Goal: Task Accomplishment & Management: Complete application form

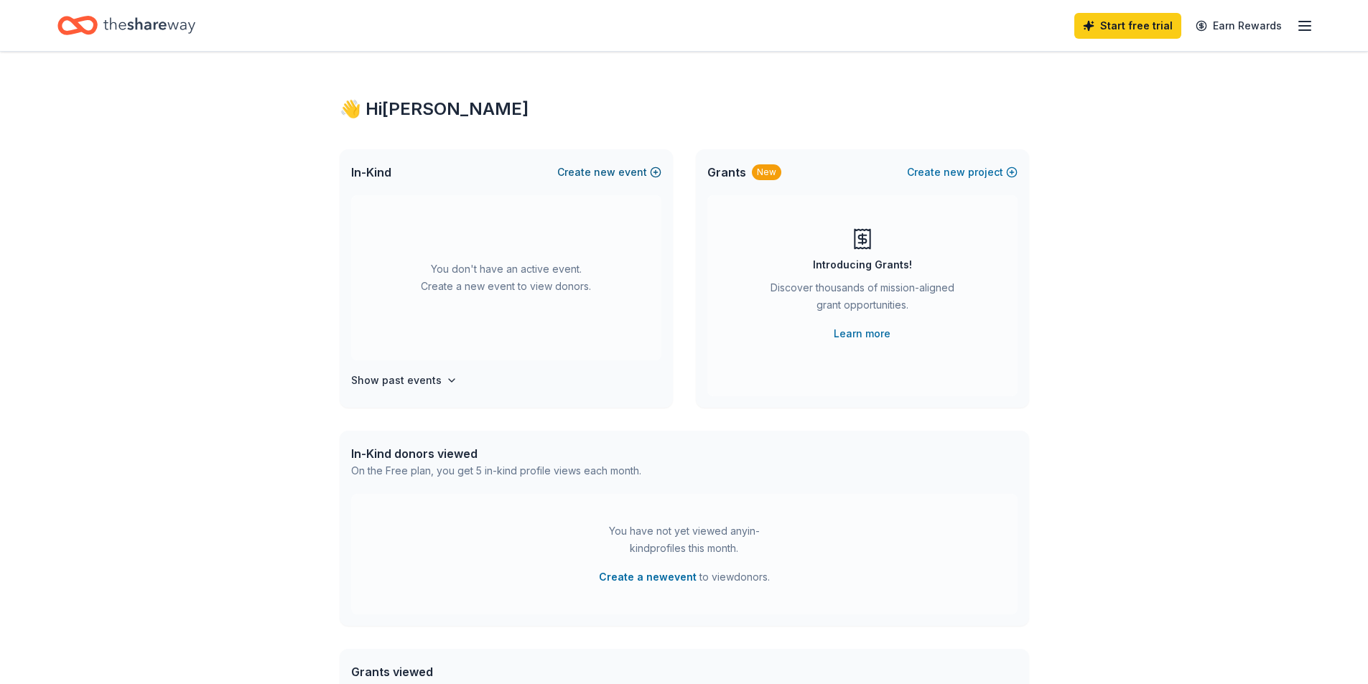
click at [592, 173] on button "Create new event" at bounding box center [609, 172] width 104 height 17
click at [595, 172] on button "Create new event" at bounding box center [609, 172] width 104 height 17
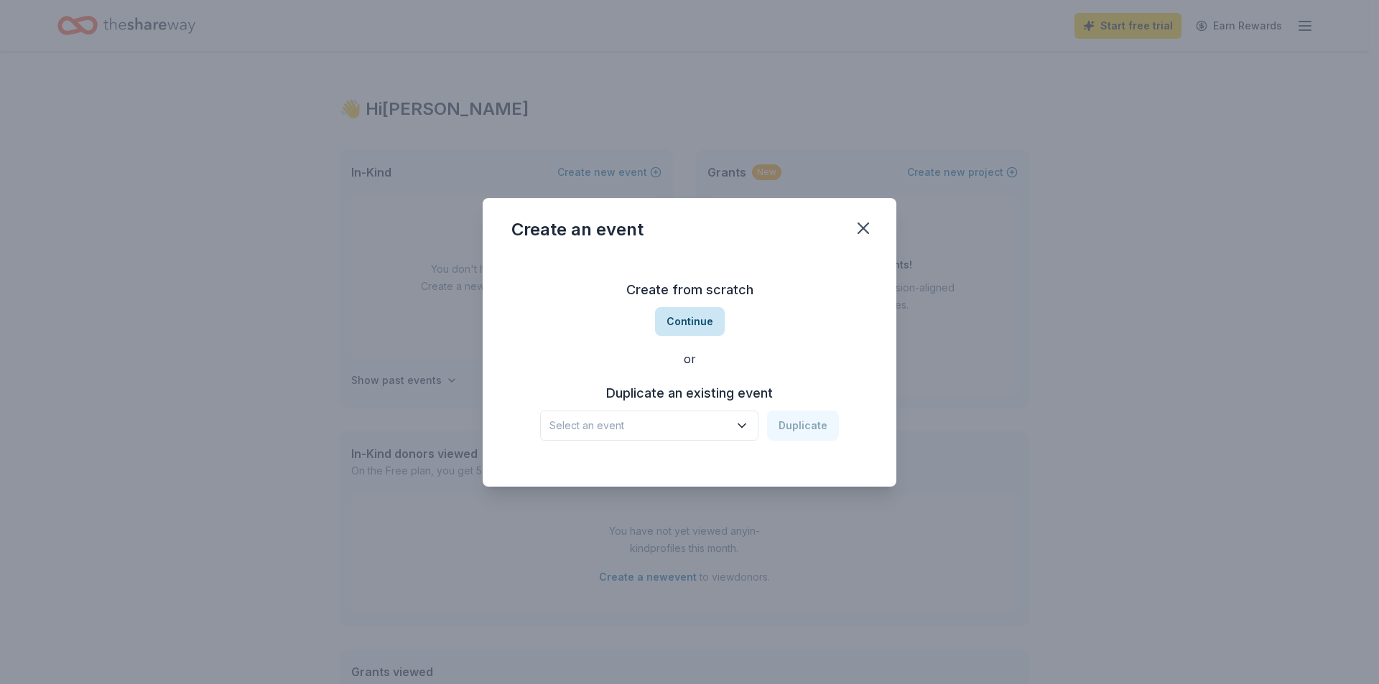
click at [700, 321] on button "Continue" at bounding box center [690, 321] width 70 height 29
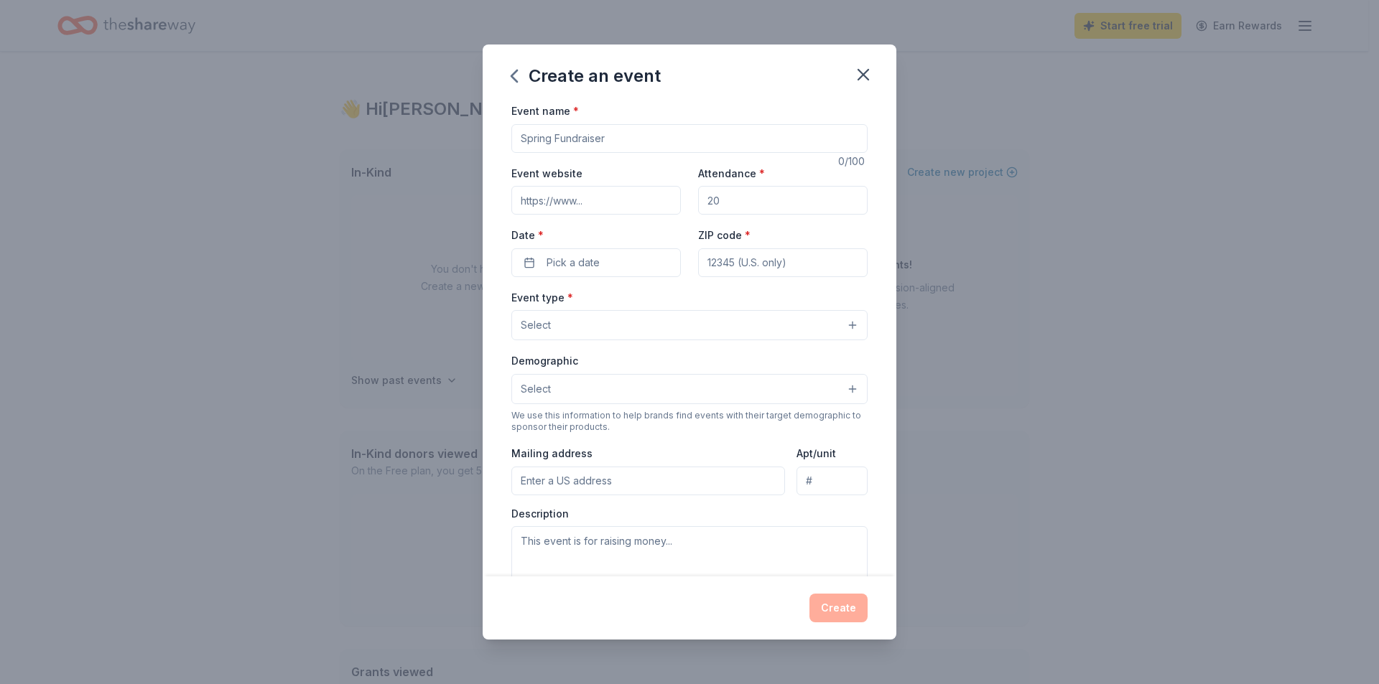
click at [633, 144] on input "Event name *" at bounding box center [689, 138] width 356 height 29
drag, startPoint x: 631, startPoint y: 137, endPoint x: 521, endPoint y: 143, distance: 110.0
click at [521, 143] on input "Event name *" at bounding box center [689, 138] width 356 height 29
click at [633, 142] on input "Annual Fundraiser and silent Auction Holiday Event" at bounding box center [689, 138] width 356 height 29
type input "Annual Fundraiser and Silent Auction Holiday Event"
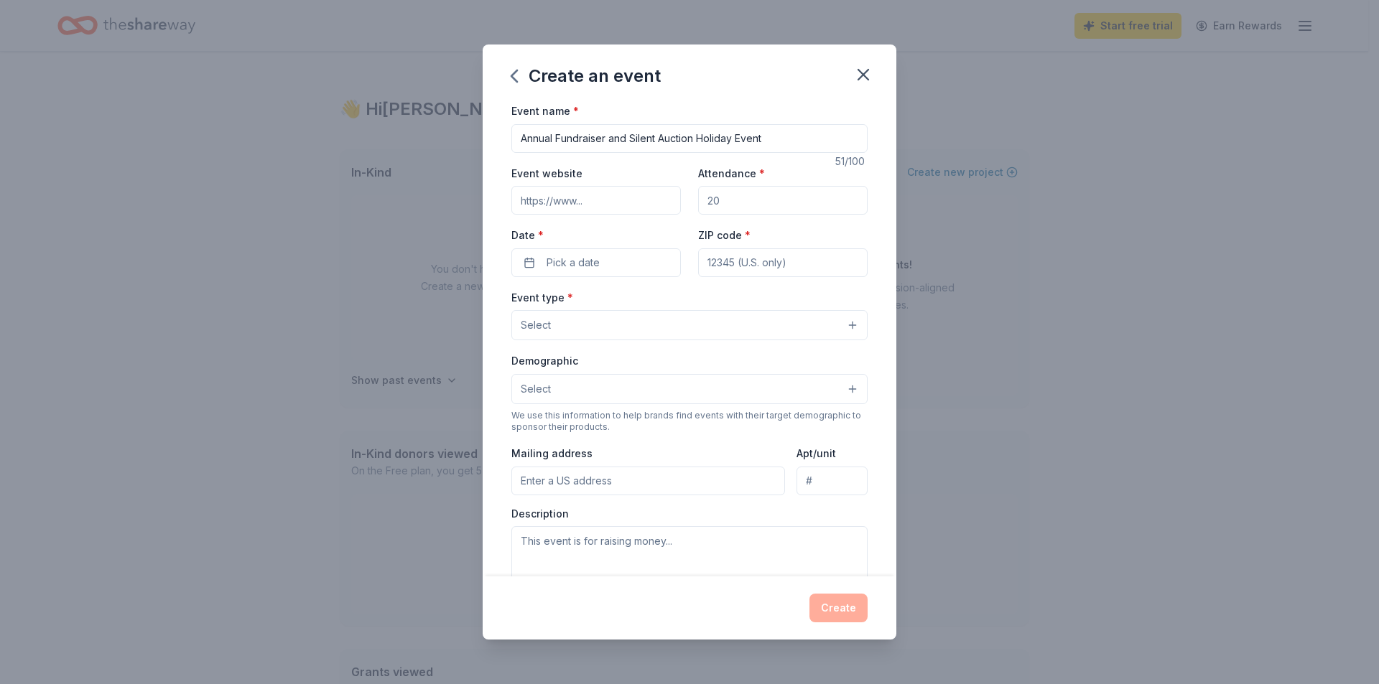
click at [561, 193] on input "Event website" at bounding box center [595, 200] width 169 height 29
type input "[DOMAIN_NAME]"
click at [747, 194] on input "Attendance *" at bounding box center [782, 200] width 169 height 29
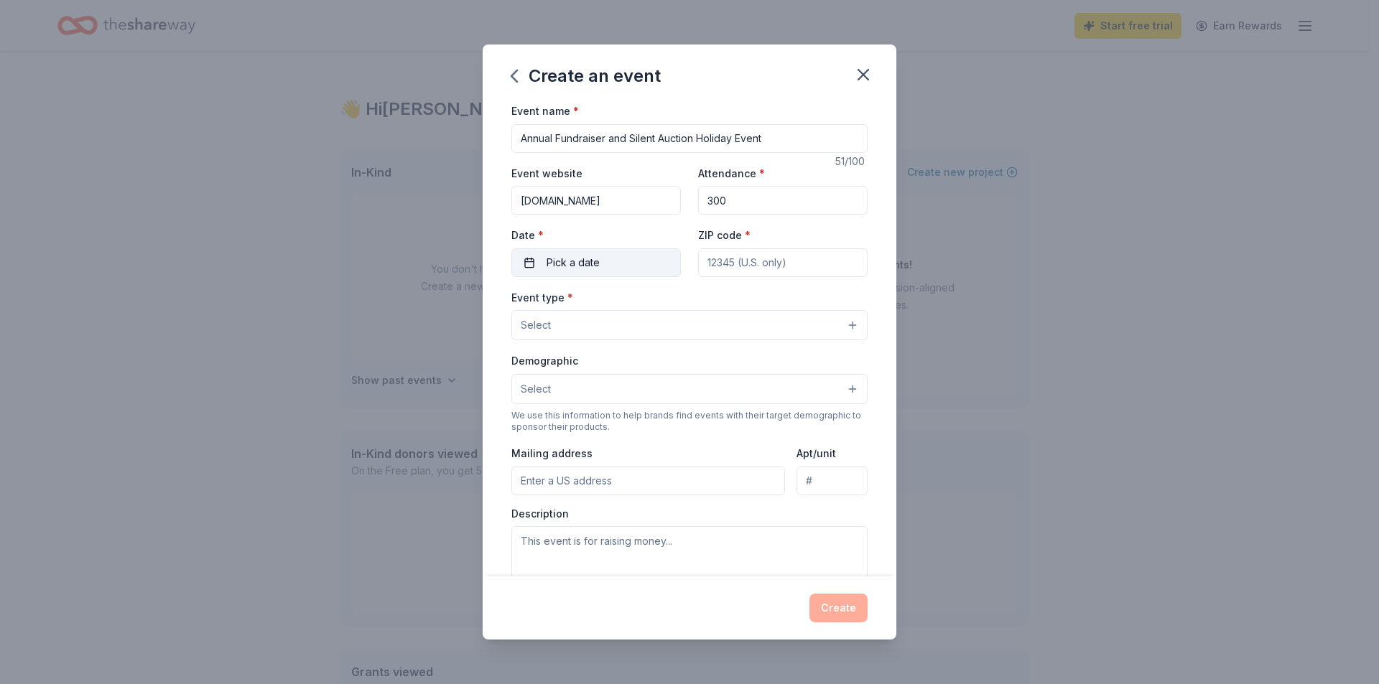
type input "300"
click at [628, 257] on button "Pick a date" at bounding box center [595, 262] width 169 height 29
click at [671, 298] on button "Go to next month" at bounding box center [671, 301] width 20 height 20
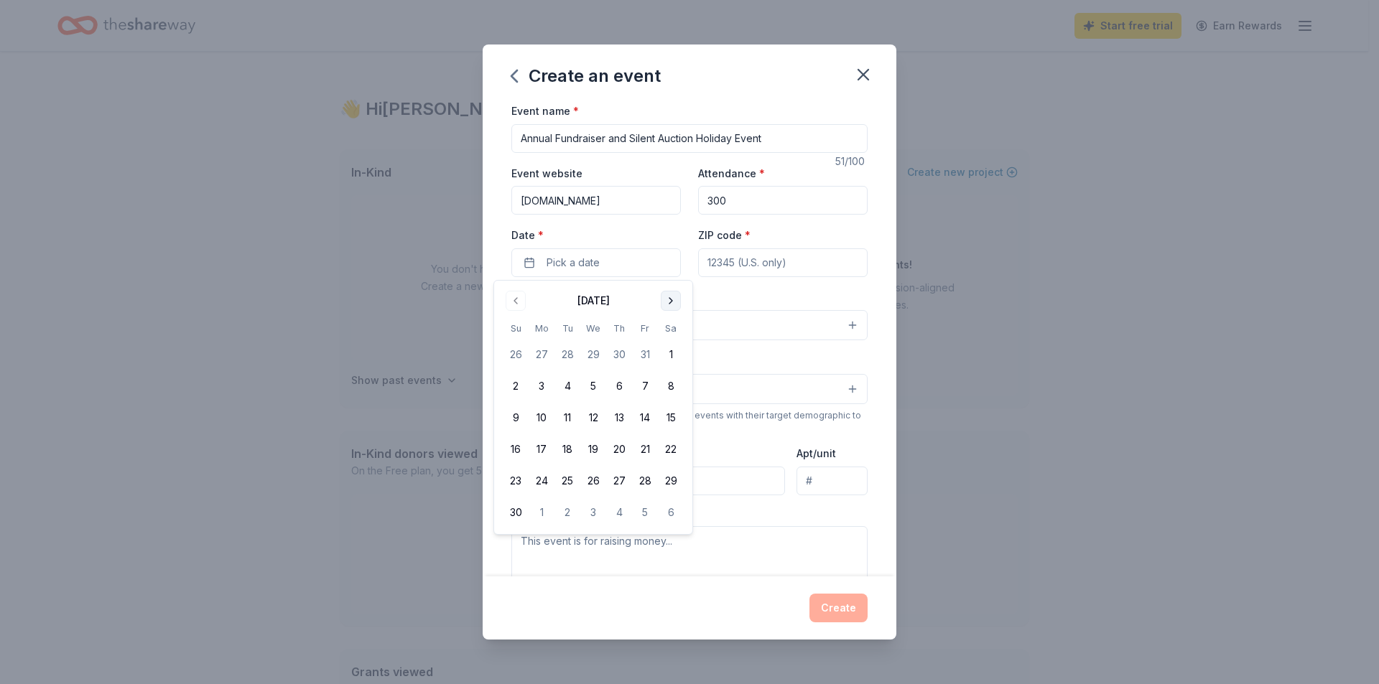
click at [671, 298] on button "Go to next month" at bounding box center [671, 301] width 20 height 20
click at [626, 376] on button "11" at bounding box center [619, 386] width 26 height 26
click at [620, 380] on button "11" at bounding box center [619, 386] width 26 height 26
click at [638, 261] on button "Pick a date" at bounding box center [595, 262] width 169 height 29
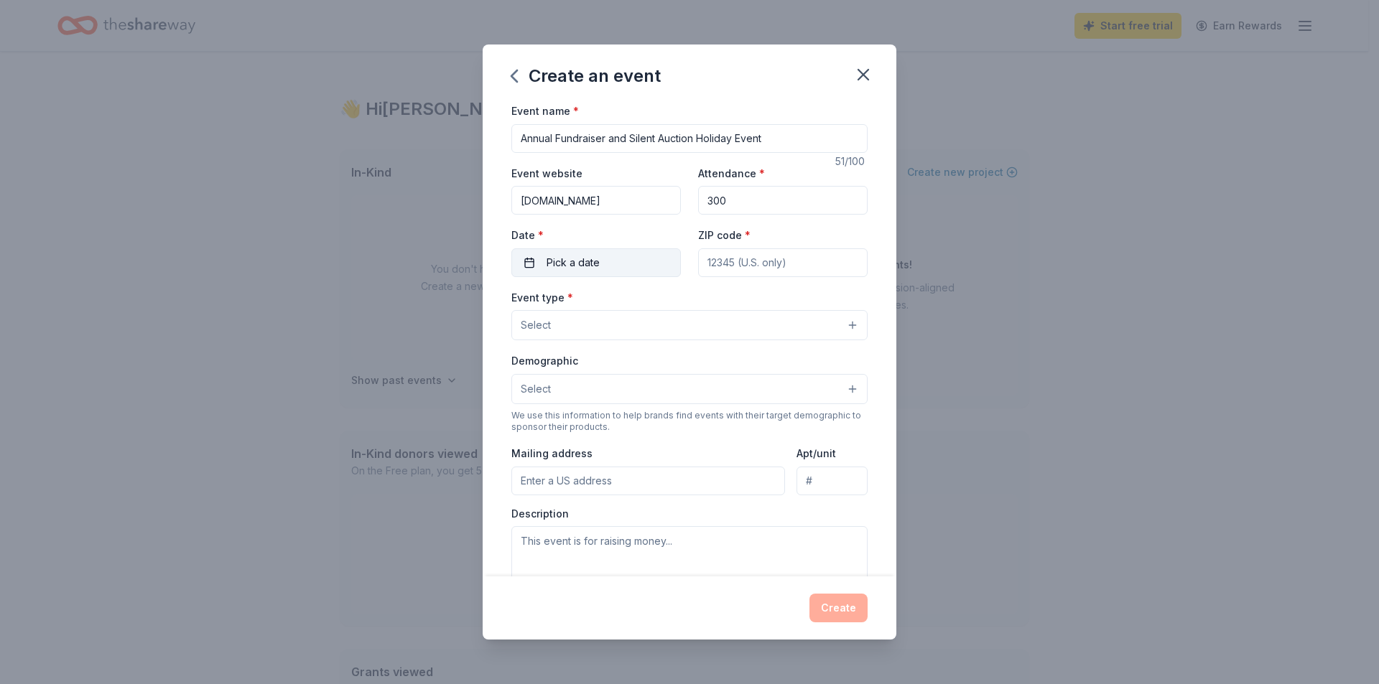
click at [641, 256] on button "Pick a date" at bounding box center [595, 262] width 169 height 29
click at [668, 298] on button "Go to next month" at bounding box center [671, 301] width 20 height 20
click at [671, 297] on button "Go to next month" at bounding box center [671, 301] width 20 height 20
click at [623, 380] on button "11" at bounding box center [619, 386] width 26 height 26
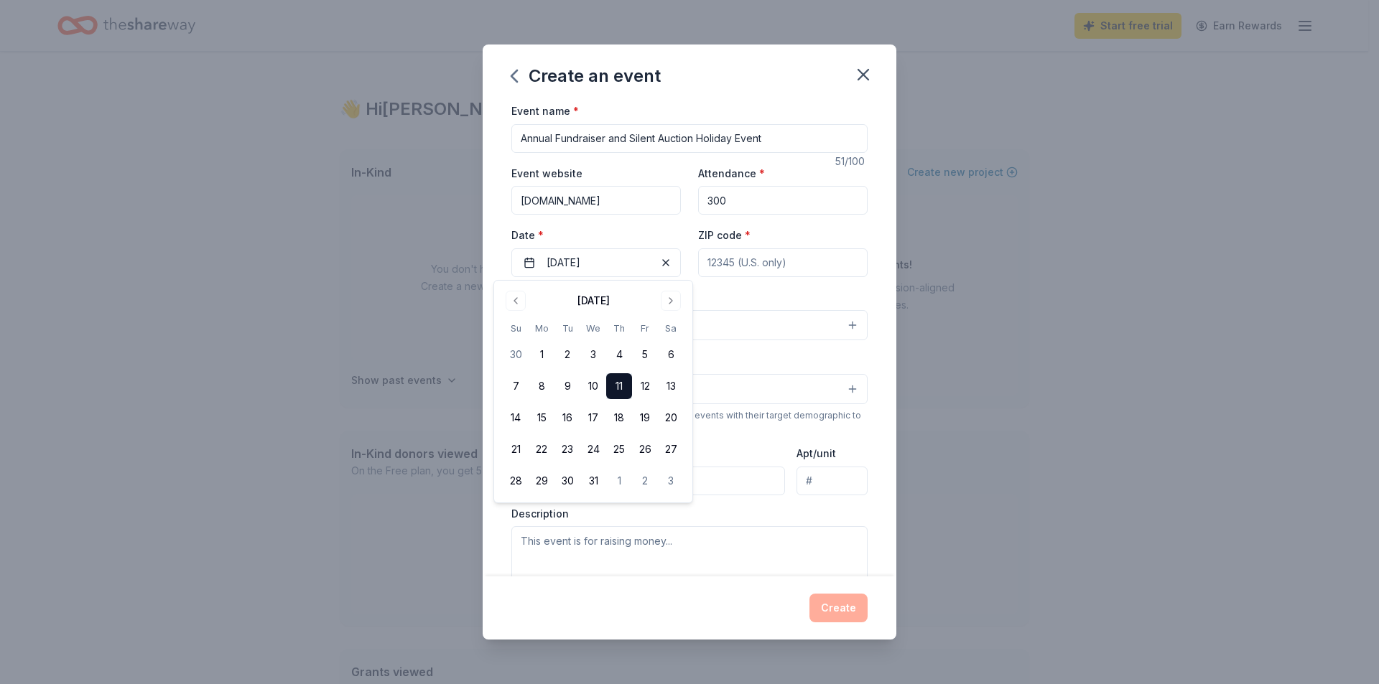
click at [825, 251] on input "ZIP code *" at bounding box center [782, 262] width 169 height 29
type input "91311"
type input "21900 plummer st"
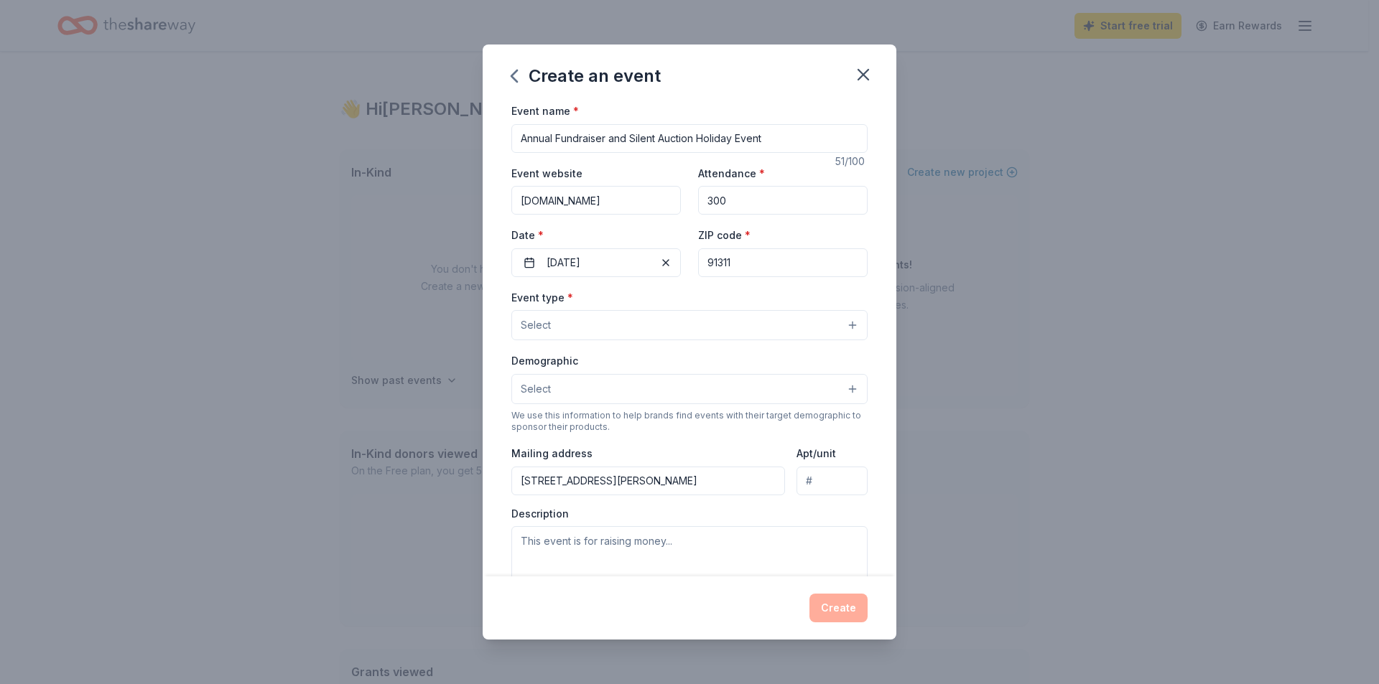
click at [570, 314] on button "Select" at bounding box center [689, 325] width 356 height 30
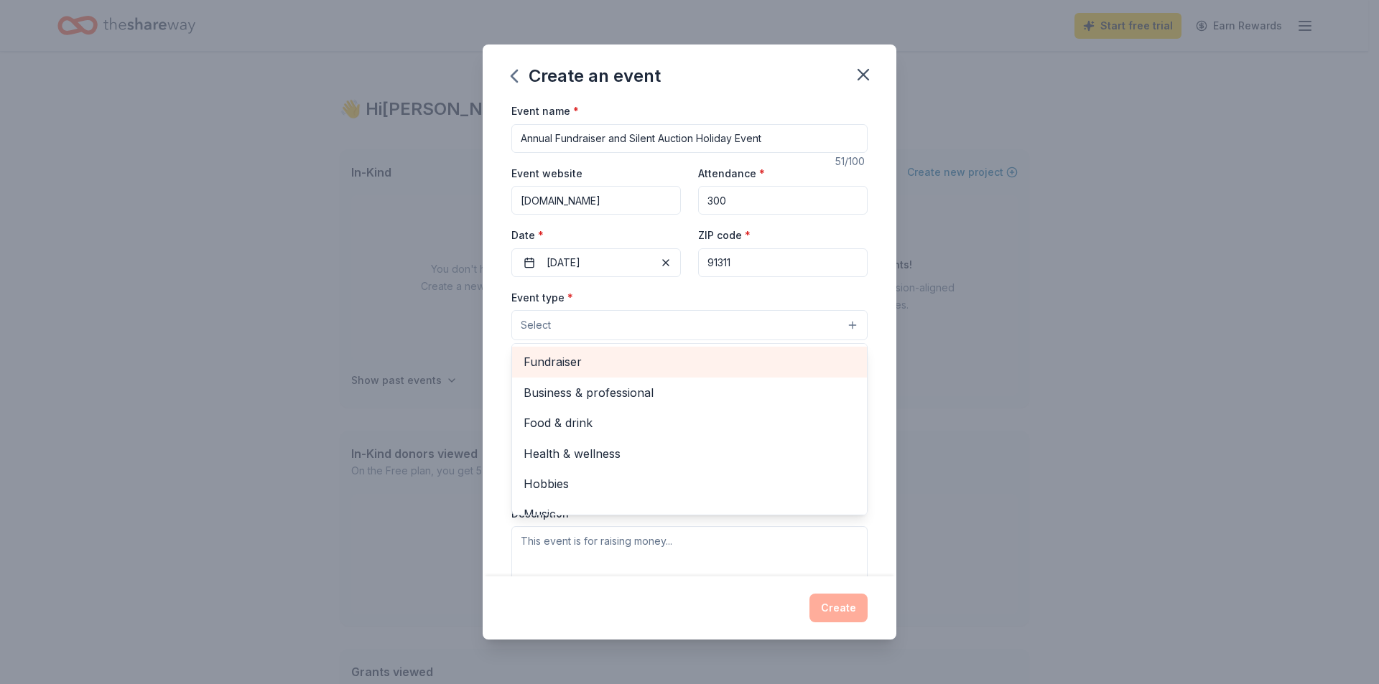
click at [577, 362] on span "Fundraiser" at bounding box center [689, 362] width 332 height 19
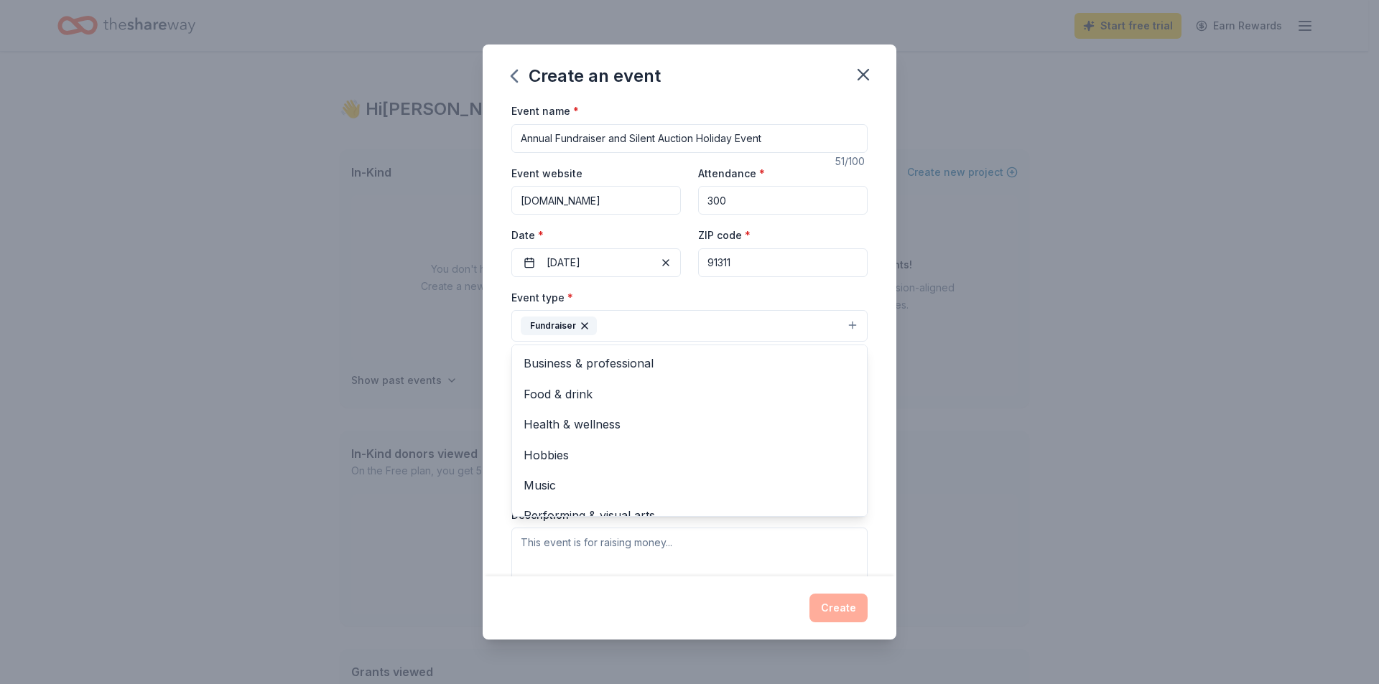
scroll to position [17, 0]
click at [1087, 356] on div "Create an event Event name * Annual Fundraiser and Silent Auction Holiday Event…" at bounding box center [689, 342] width 1379 height 684
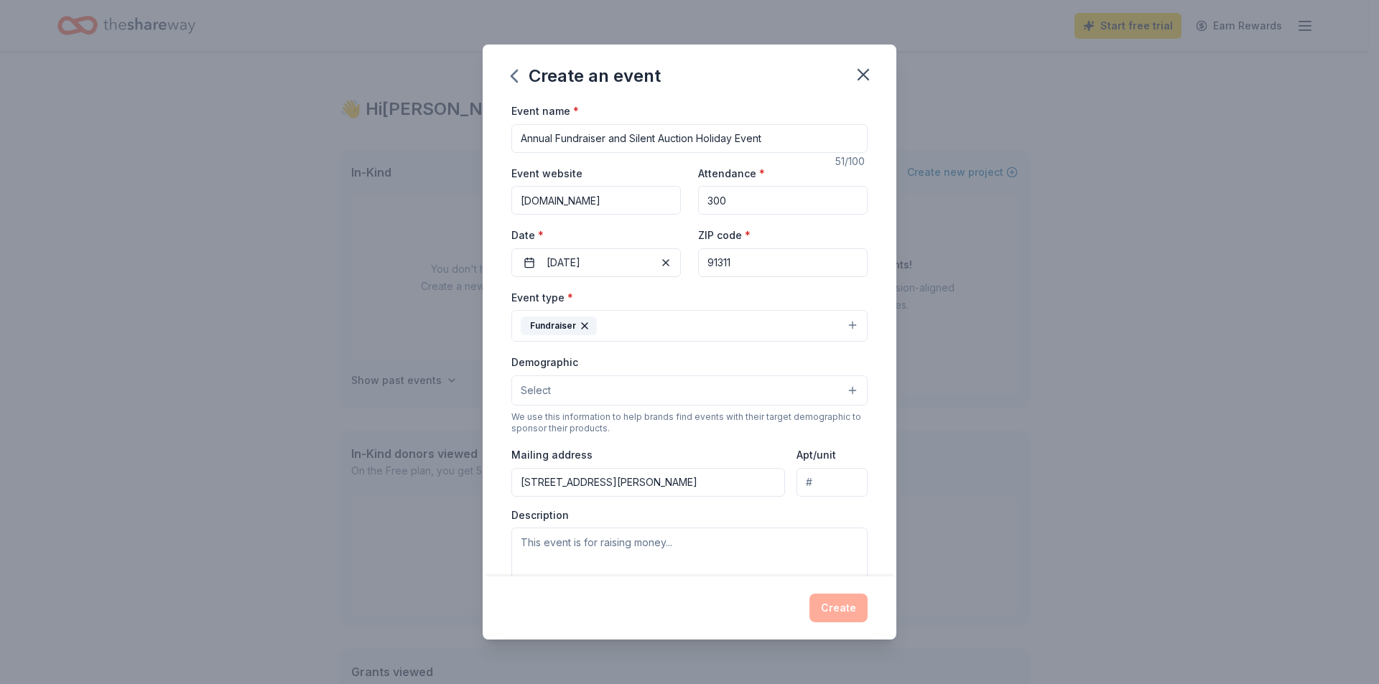
click at [574, 388] on button "Select" at bounding box center [689, 391] width 356 height 30
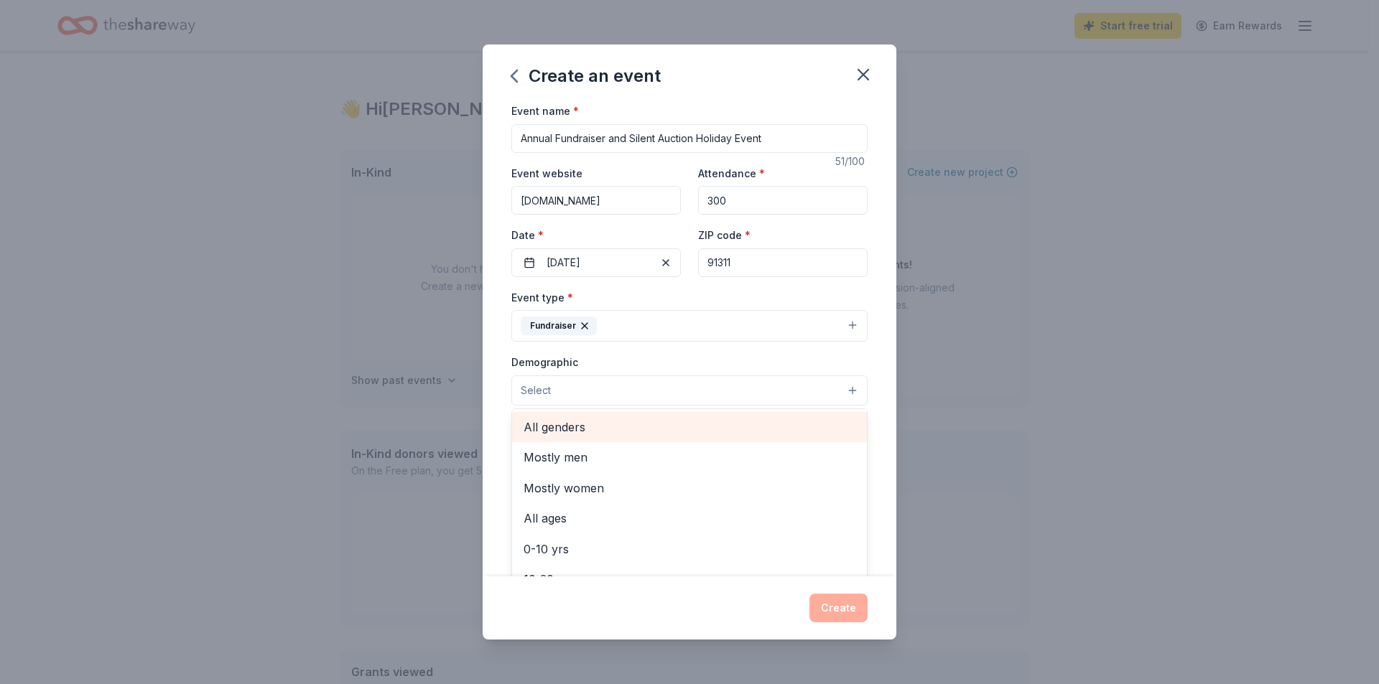
click at [579, 429] on span "All genders" at bounding box center [689, 427] width 332 height 19
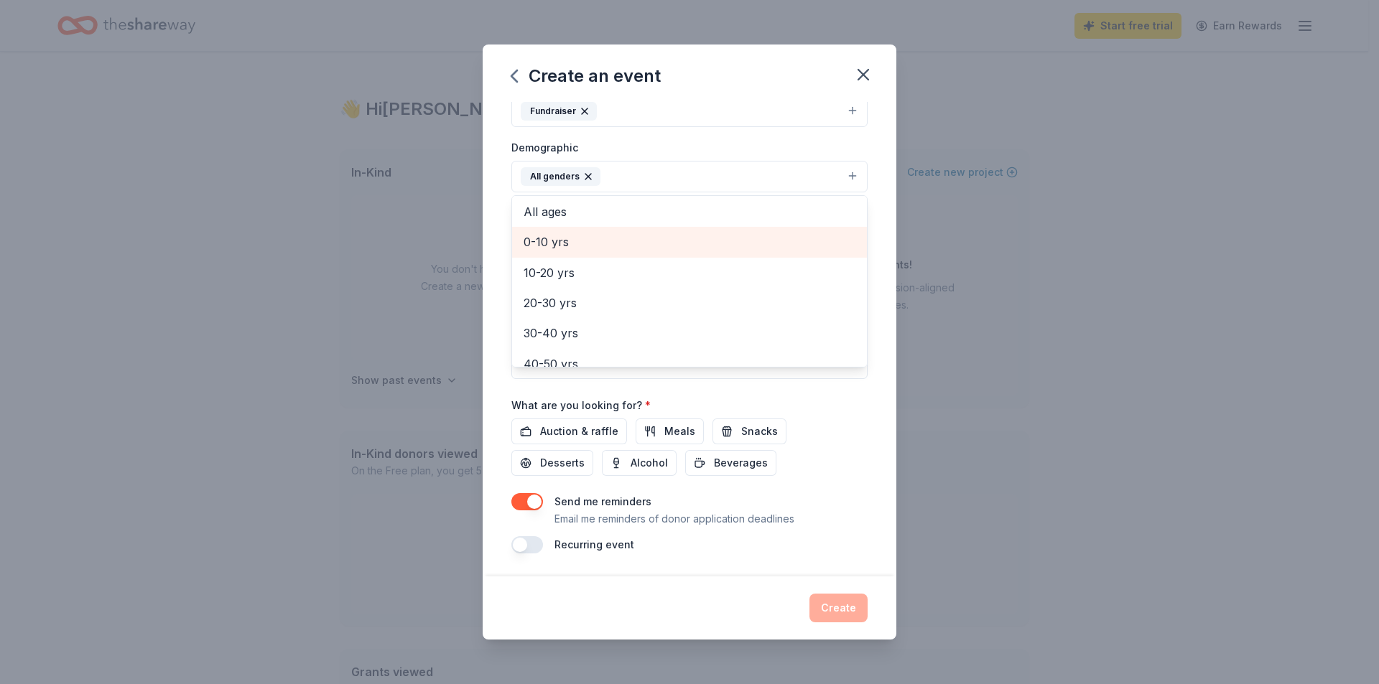
scroll to position [144, 0]
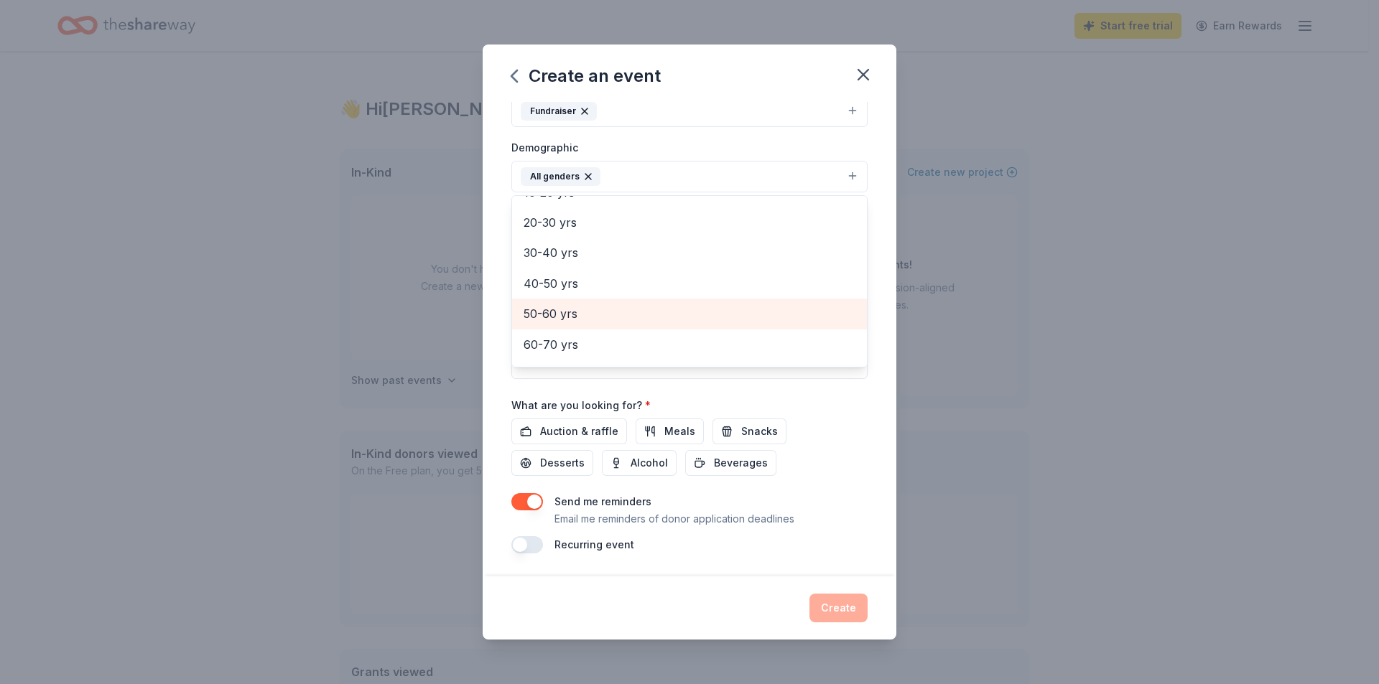
click at [600, 309] on span "50-60 yrs" at bounding box center [689, 313] width 332 height 19
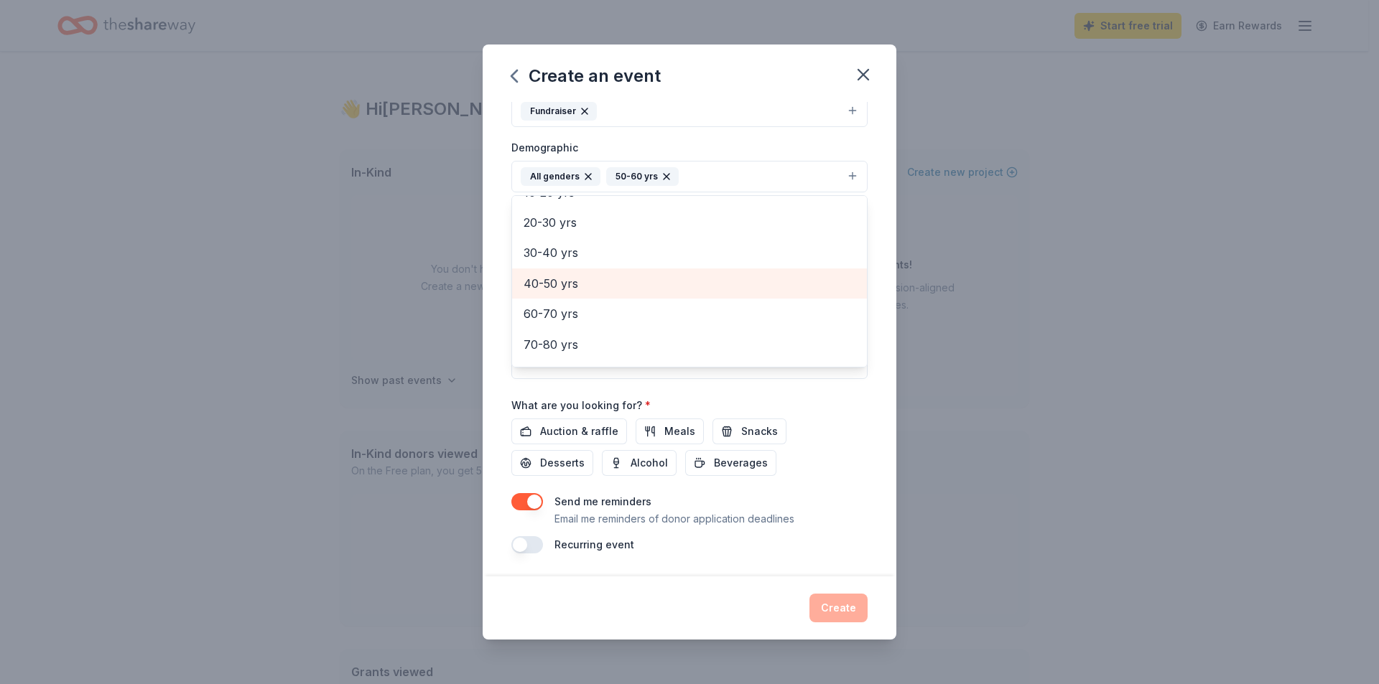
click at [571, 291] on span "40-50 yrs" at bounding box center [689, 283] width 332 height 19
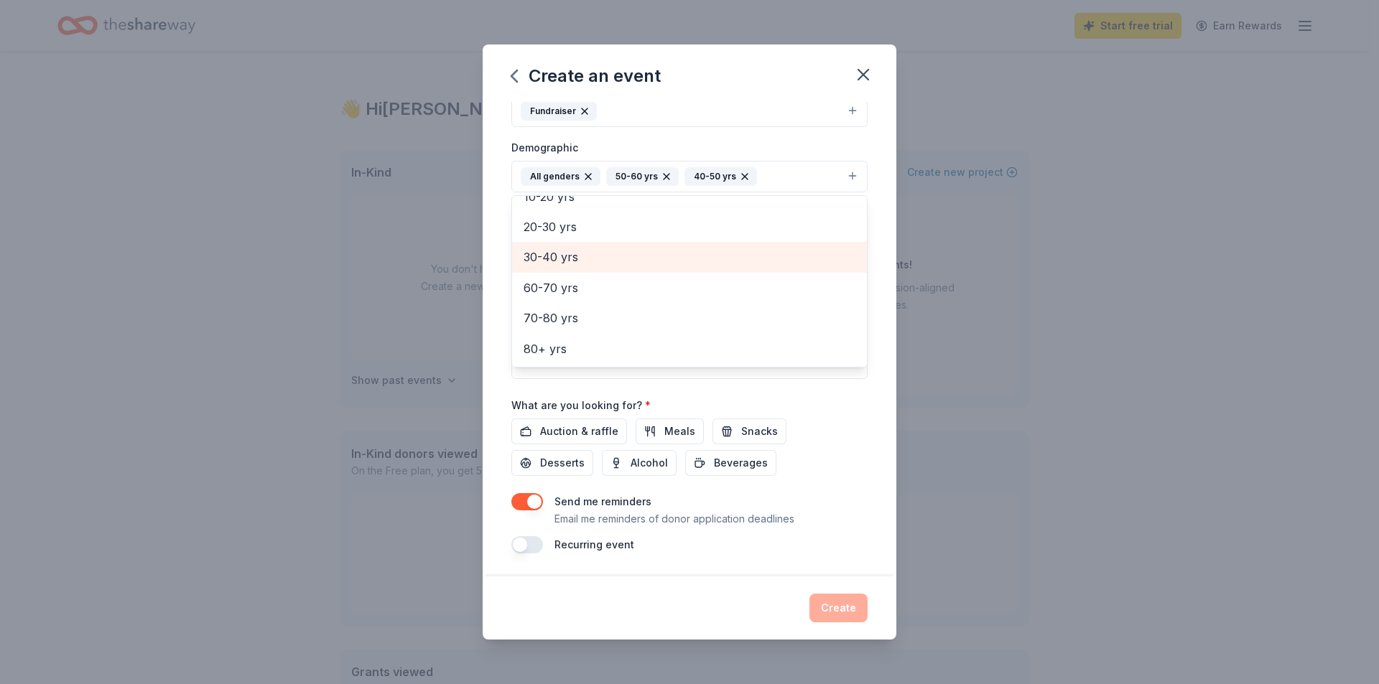
click at [597, 258] on span "30-40 yrs" at bounding box center [689, 257] width 332 height 19
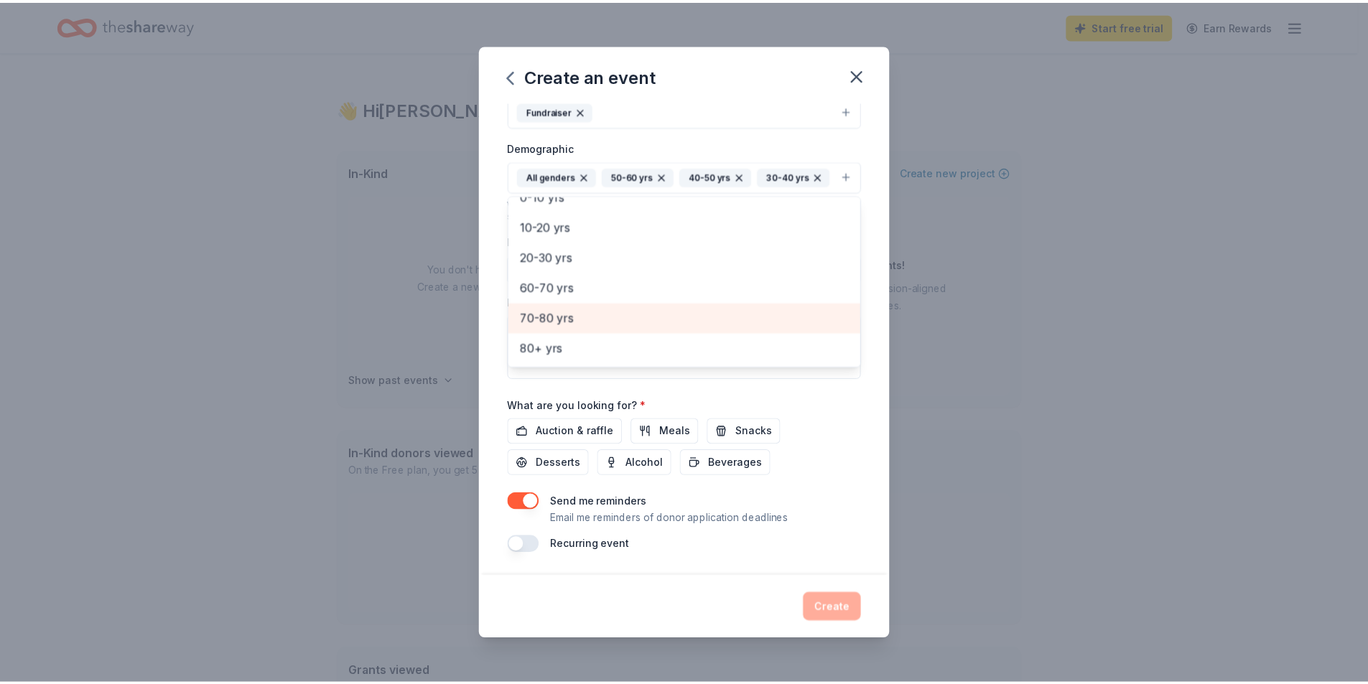
scroll to position [239, 0]
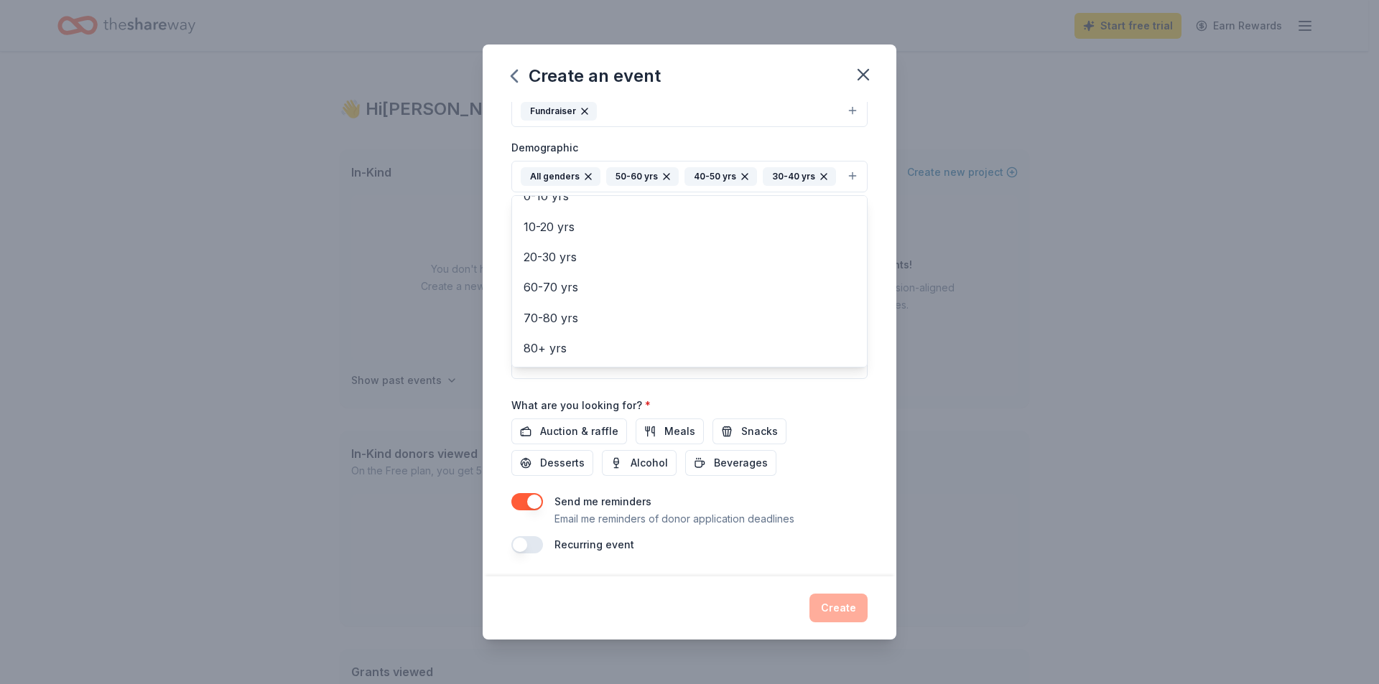
click at [592, 432] on div "Event name * Annual Fundraiser and Silent Auction Holiday Event 51 /100 Event w…" at bounding box center [689, 220] width 356 height 666
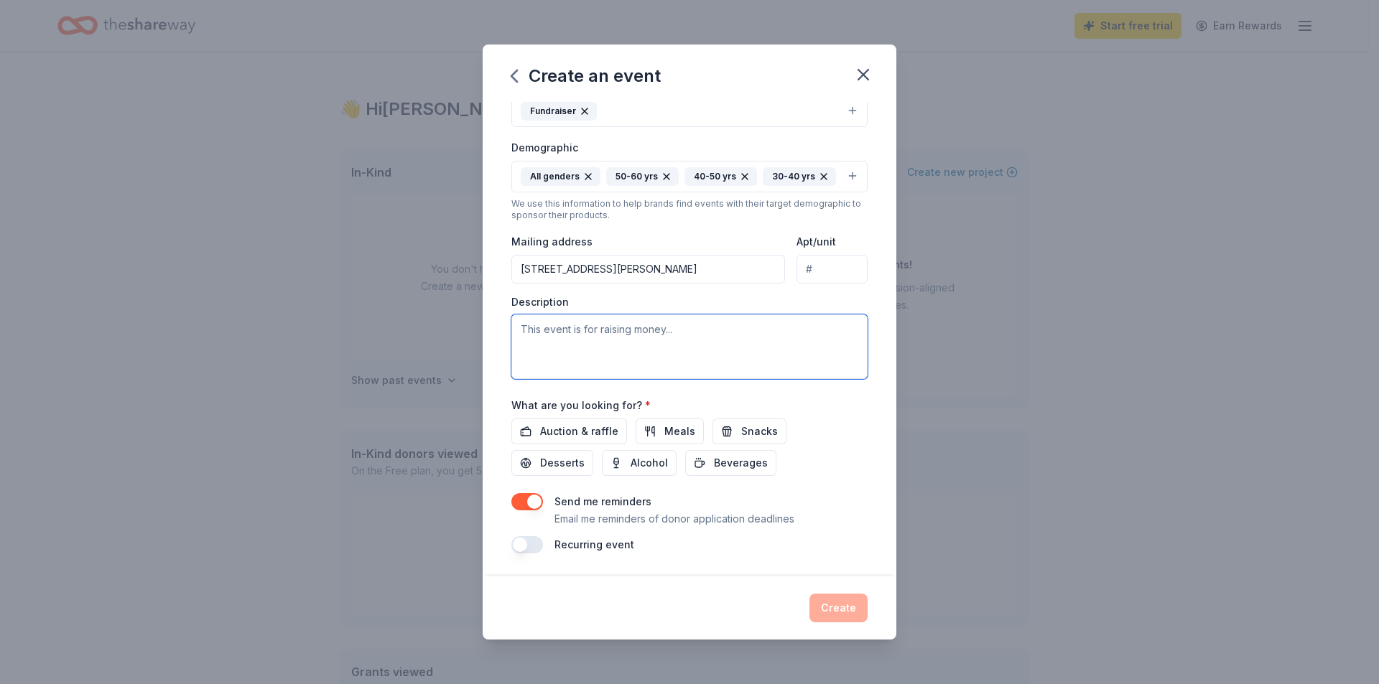
click at [613, 322] on textarea at bounding box center [689, 346] width 356 height 65
type textarea "Our homeless youth programs and our Holiday gifting to the shelters"
click at [597, 431] on span "Auction & raffle" at bounding box center [579, 431] width 78 height 17
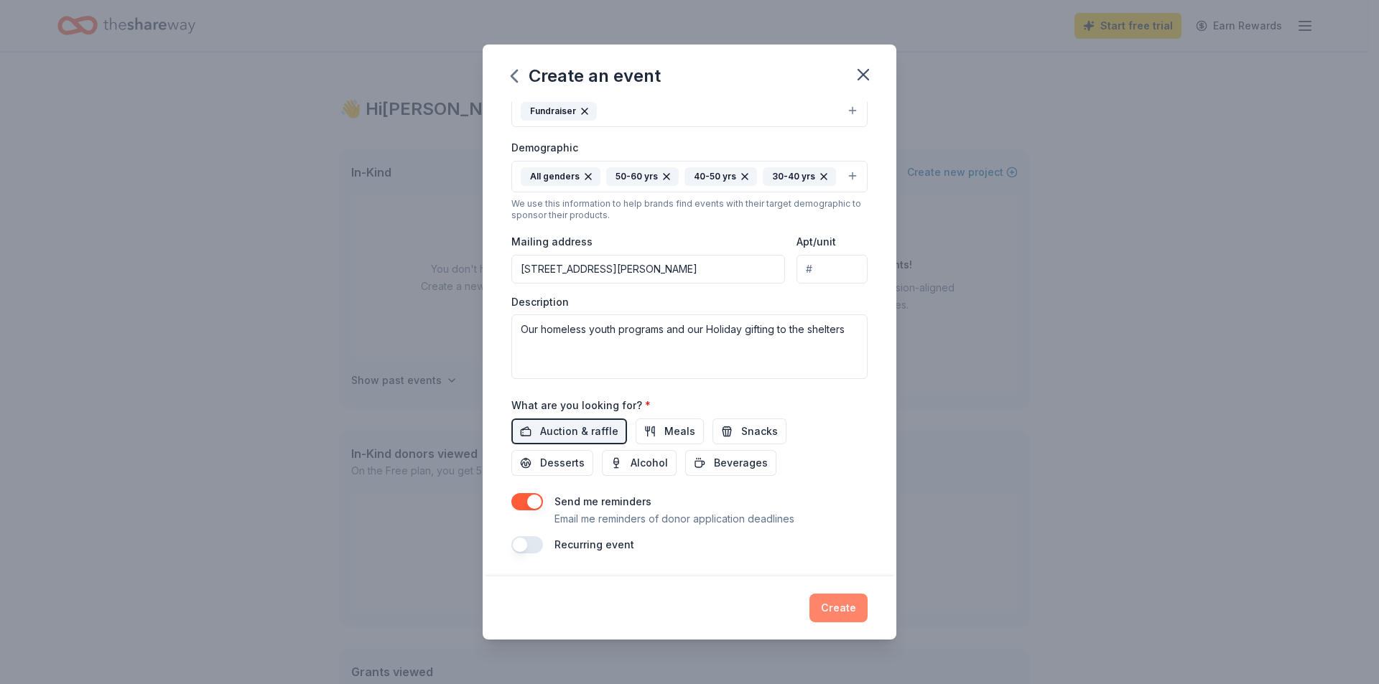
click at [854, 610] on button "Create" at bounding box center [838, 608] width 58 height 29
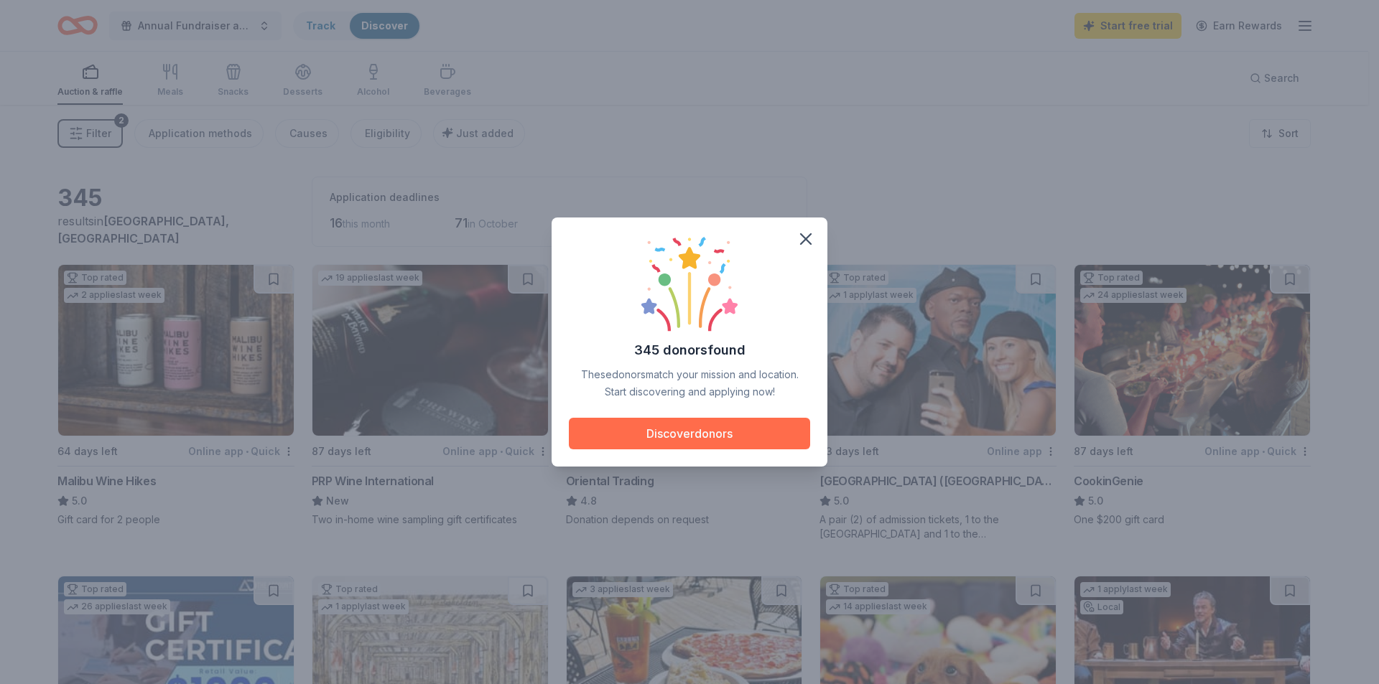
click at [704, 432] on button "Discover donors" at bounding box center [689, 434] width 241 height 32
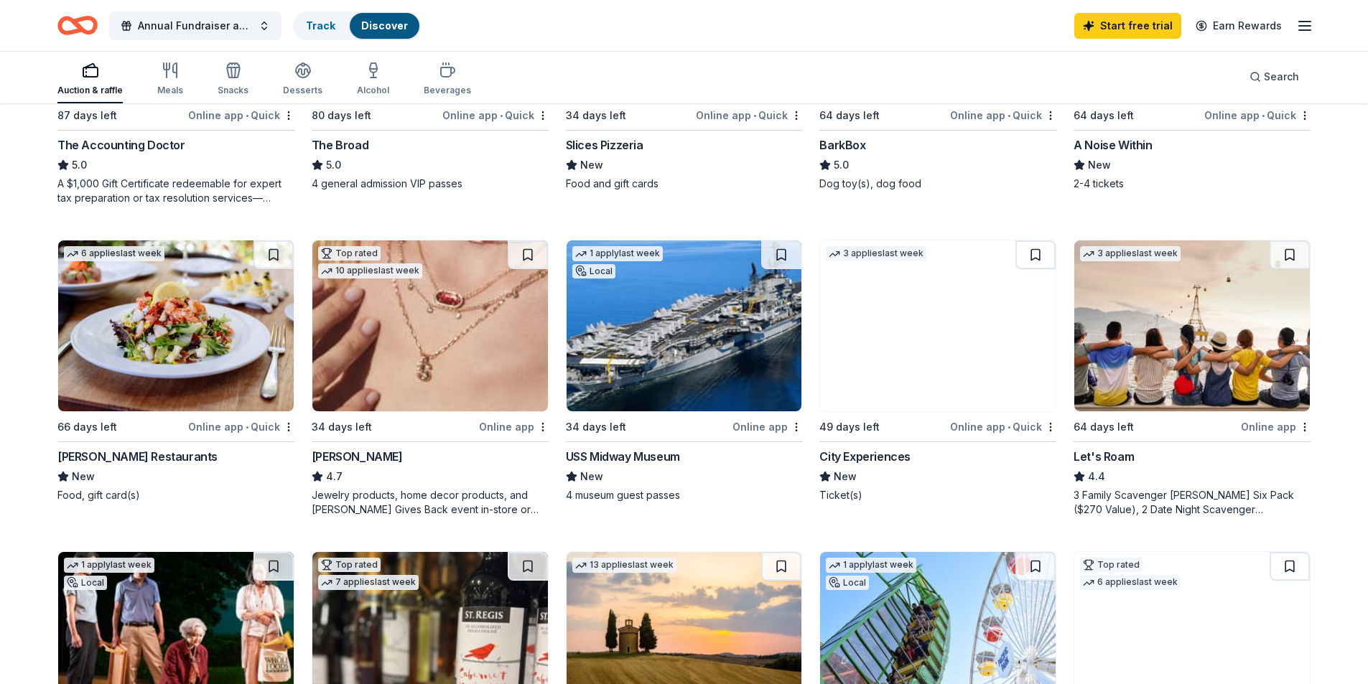
scroll to position [541, 0]
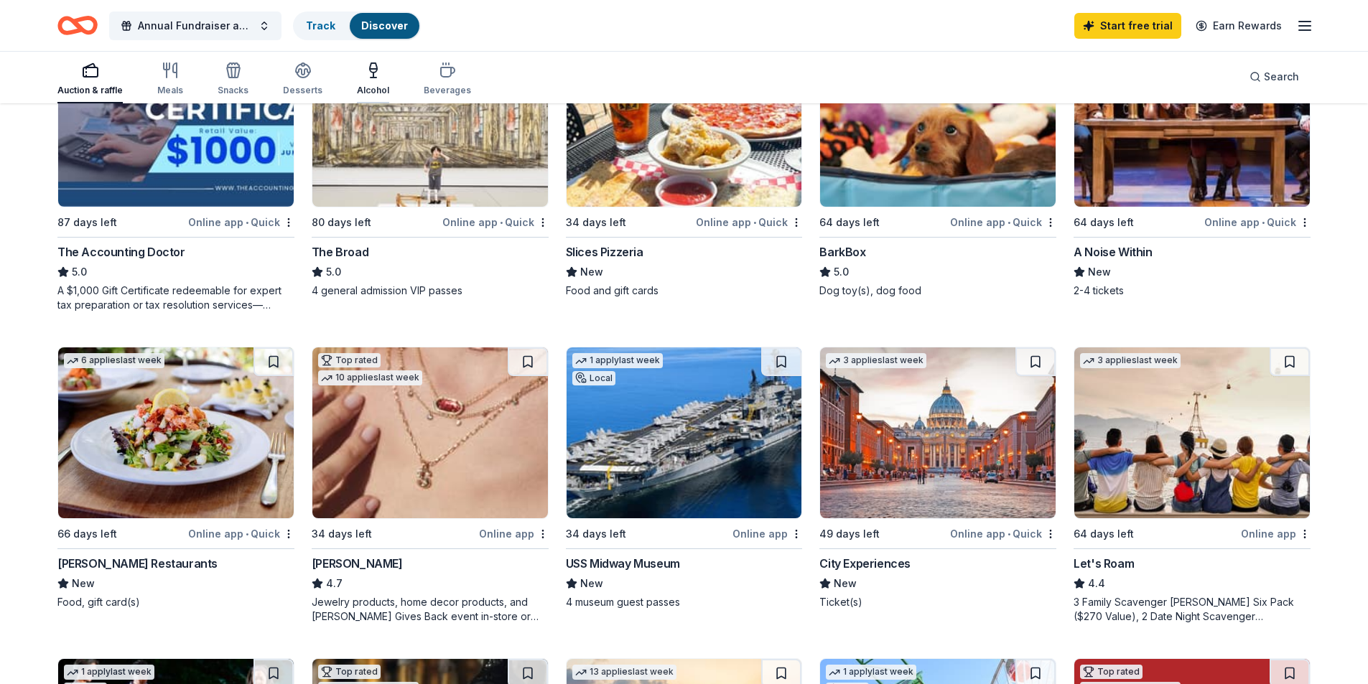
click at [370, 78] on icon "button" at bounding box center [373, 78] width 6 height 0
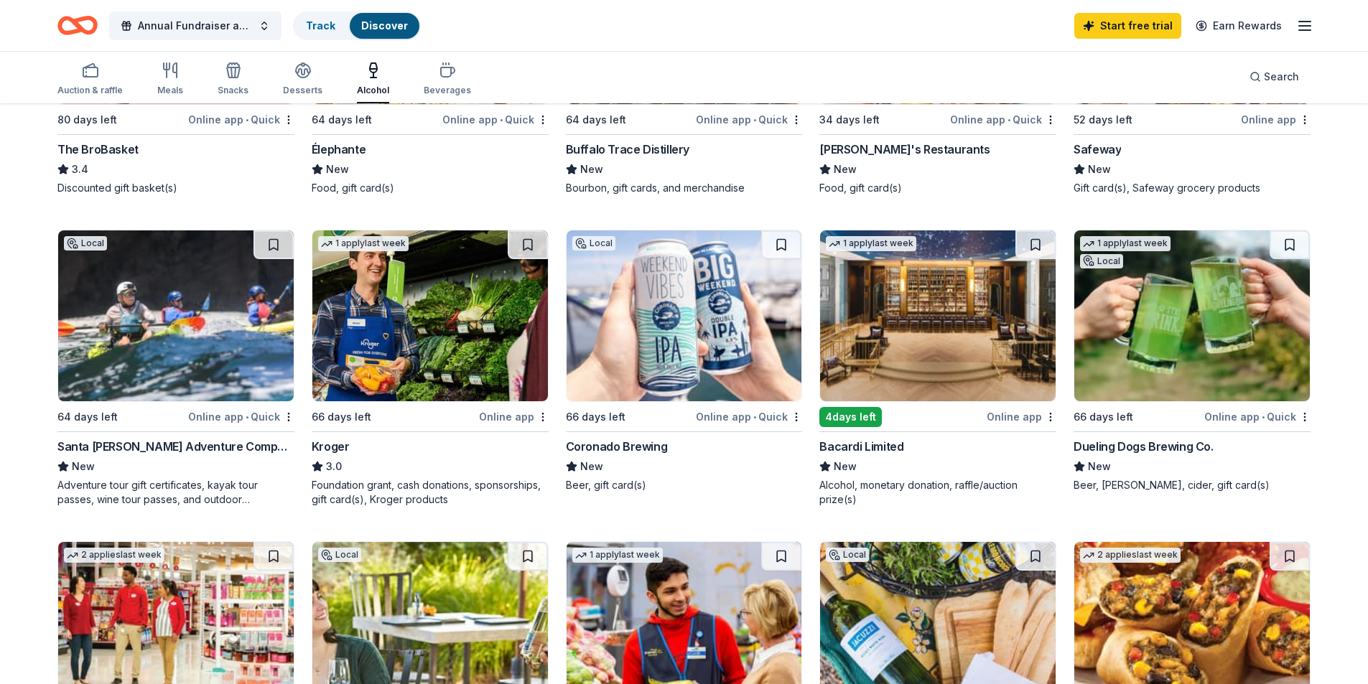
scroll to position [646, 0]
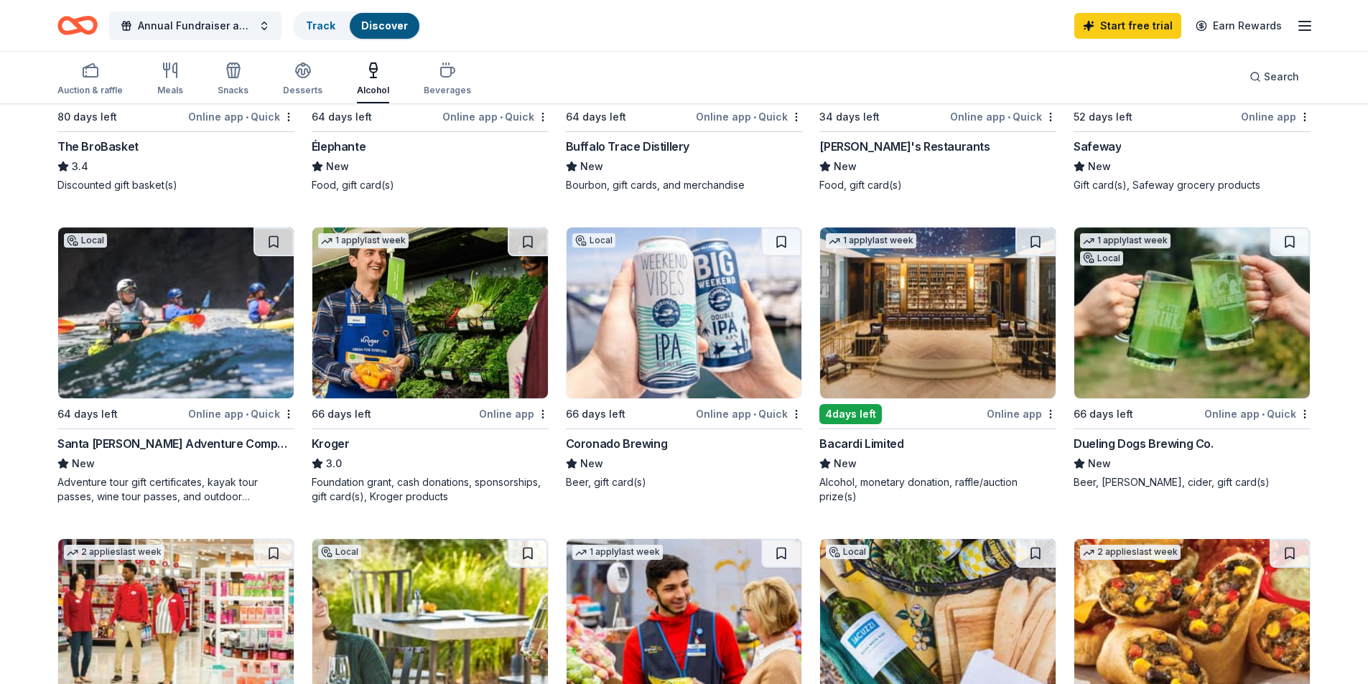
click at [200, 353] on img at bounding box center [176, 313] width 236 height 171
click at [887, 364] on img at bounding box center [938, 313] width 236 height 171
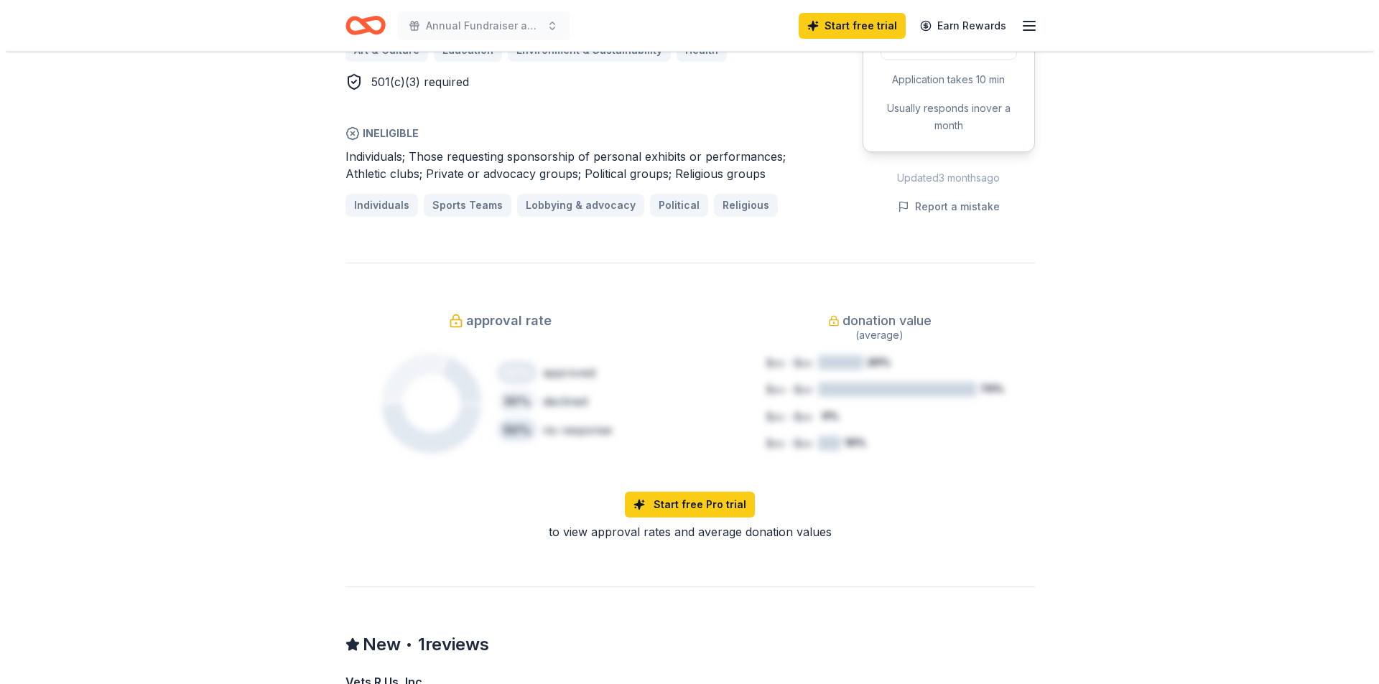
scroll to position [586, 0]
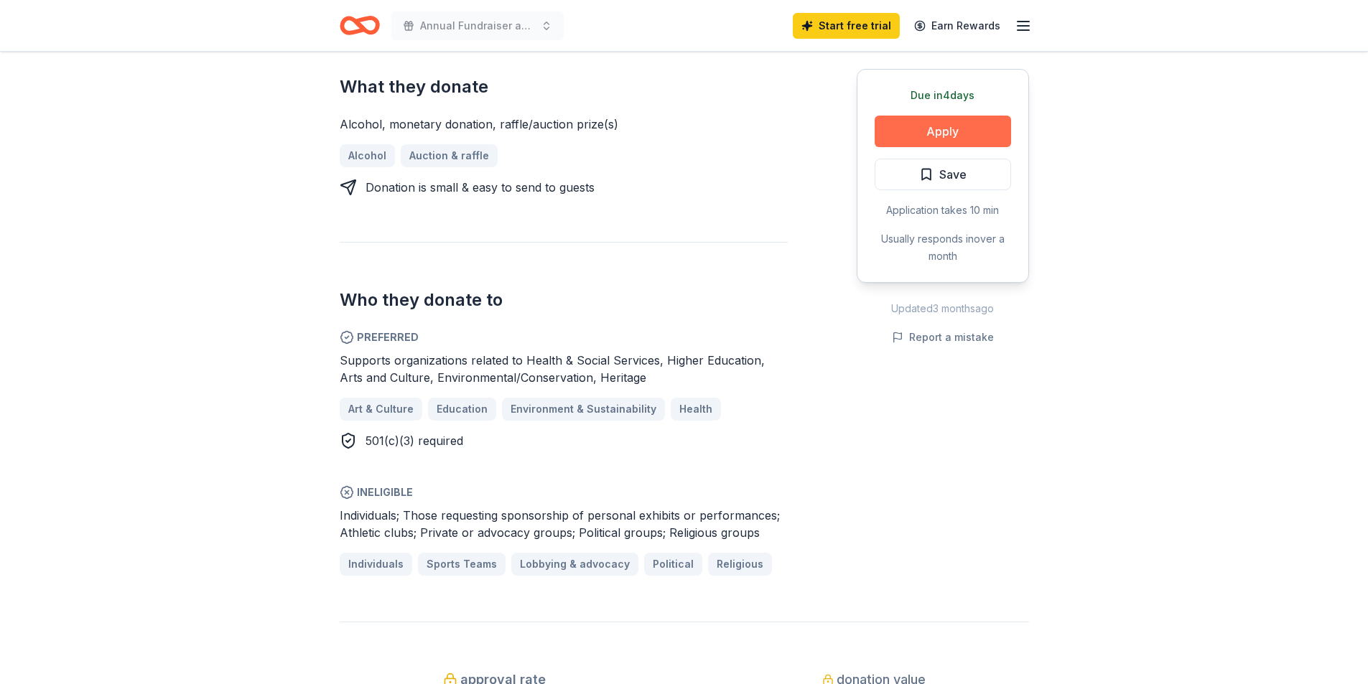
click at [955, 132] on button "Apply" at bounding box center [943, 132] width 136 height 32
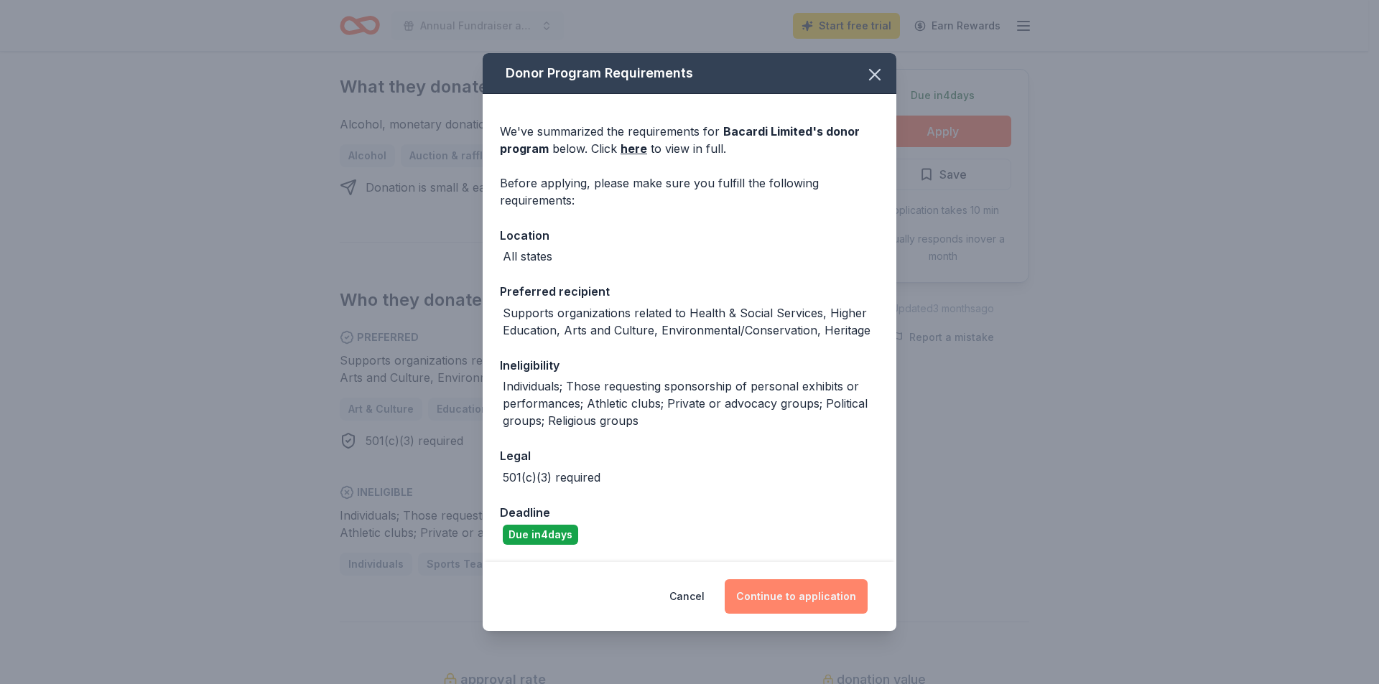
click at [826, 598] on button "Continue to application" at bounding box center [795, 596] width 143 height 34
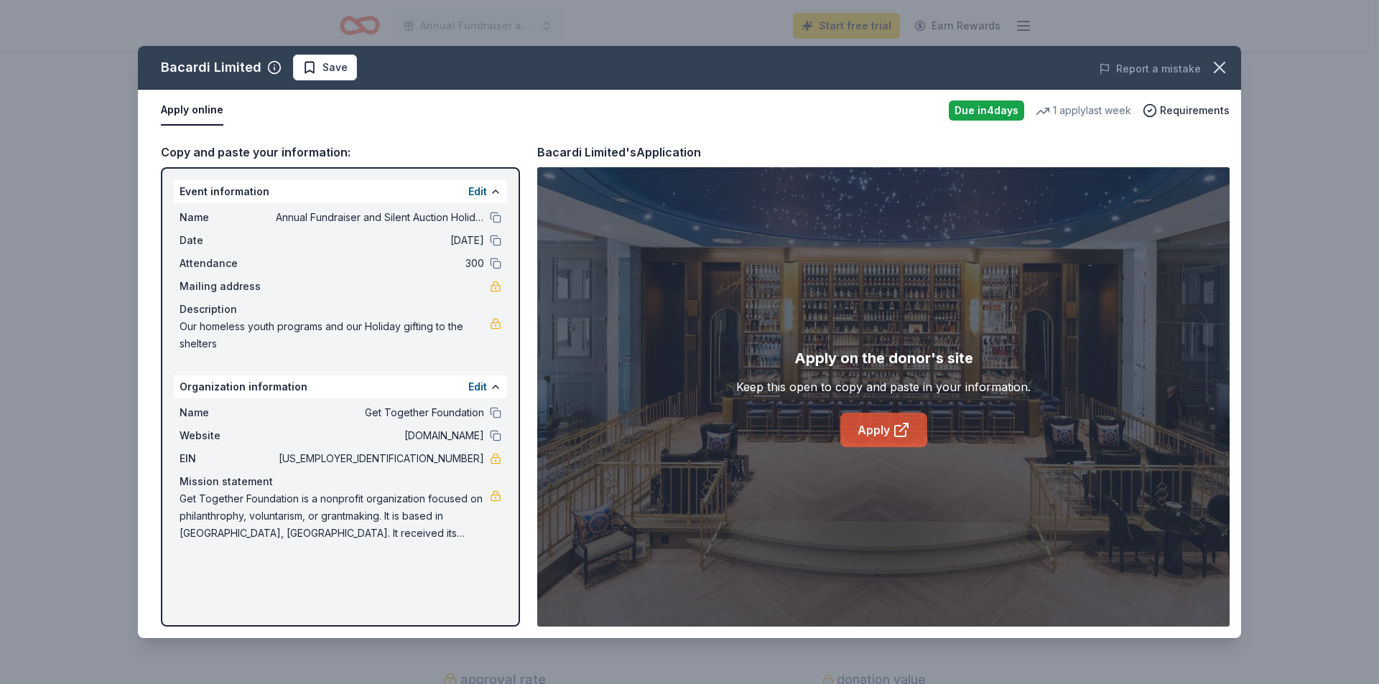
click at [905, 421] on icon at bounding box center [900, 429] width 17 height 17
click at [887, 423] on link "Apply" at bounding box center [883, 430] width 87 height 34
